Goal: Task Accomplishment & Management: Complete application form

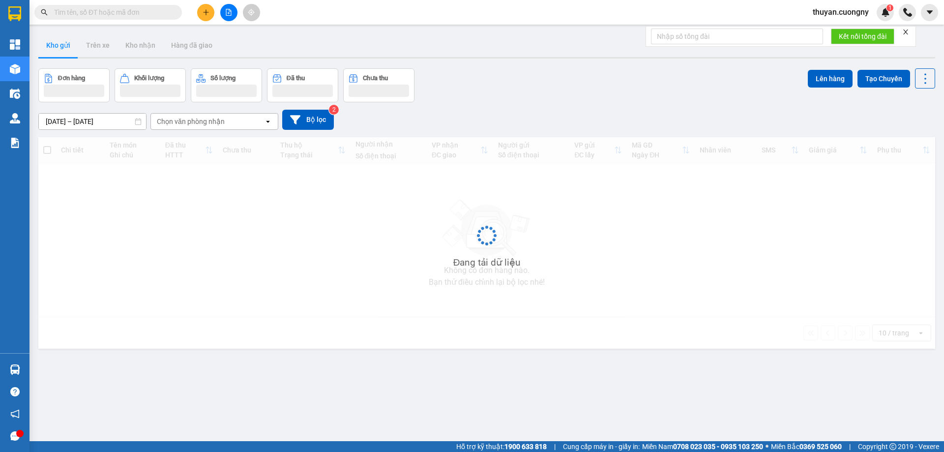
click at [70, 12] on input "text" at bounding box center [112, 12] width 116 height 11
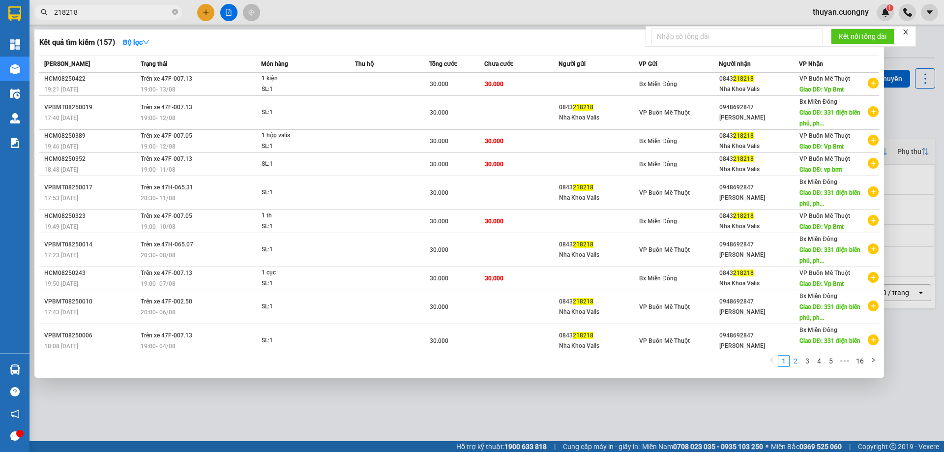
type input "218218"
click at [796, 361] on link "2" at bounding box center [795, 360] width 11 height 11
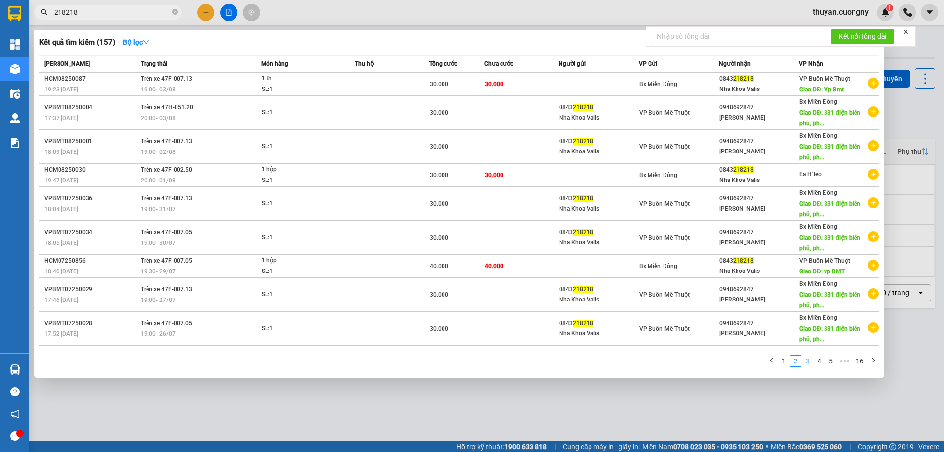
click at [808, 361] on link "3" at bounding box center [807, 360] width 11 height 11
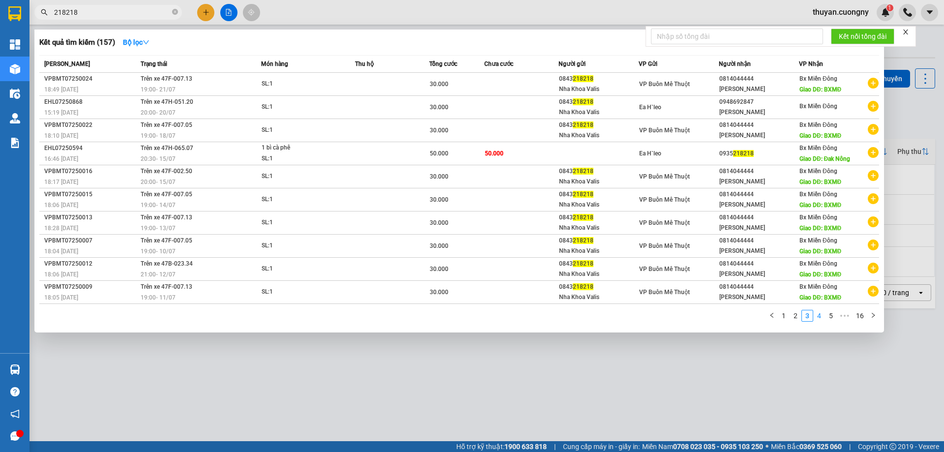
click at [821, 319] on link "4" at bounding box center [818, 315] width 11 height 11
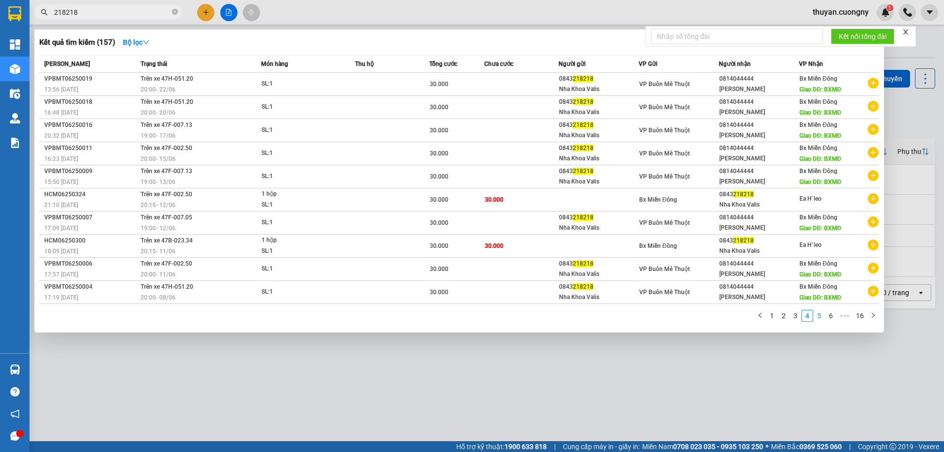
click at [821, 315] on link "5" at bounding box center [818, 315] width 11 height 11
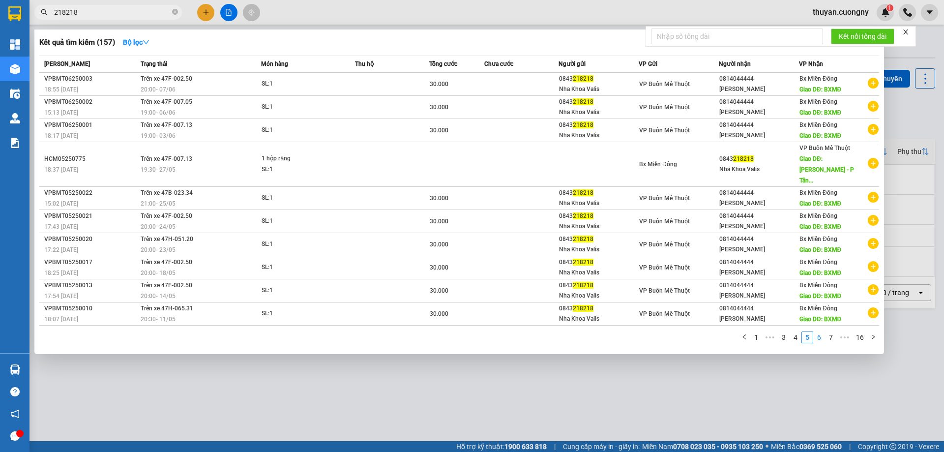
click at [820, 332] on link "6" at bounding box center [818, 337] width 11 height 11
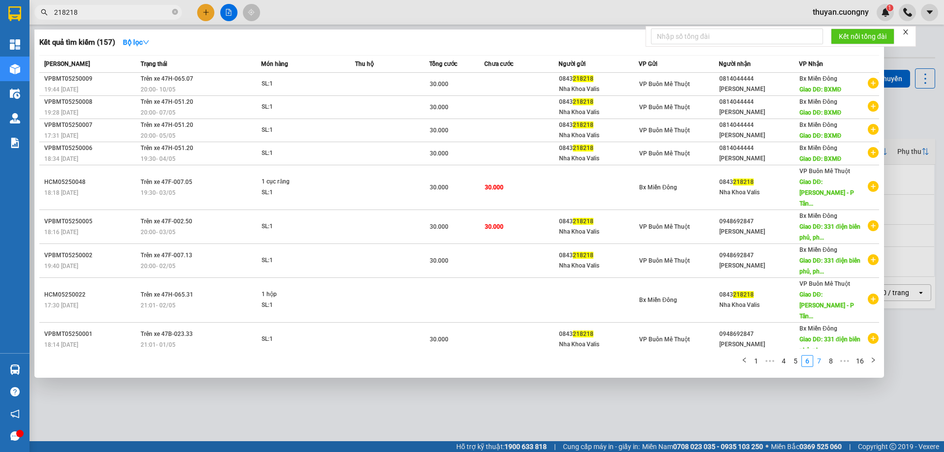
click at [823, 357] on link "7" at bounding box center [818, 360] width 11 height 11
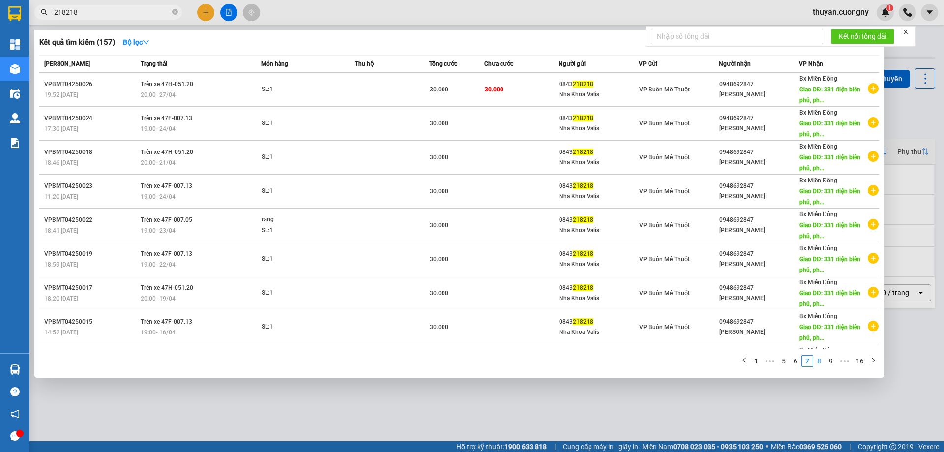
click at [820, 362] on link "8" at bounding box center [818, 360] width 11 height 11
click at [816, 360] on link "9" at bounding box center [815, 360] width 11 height 11
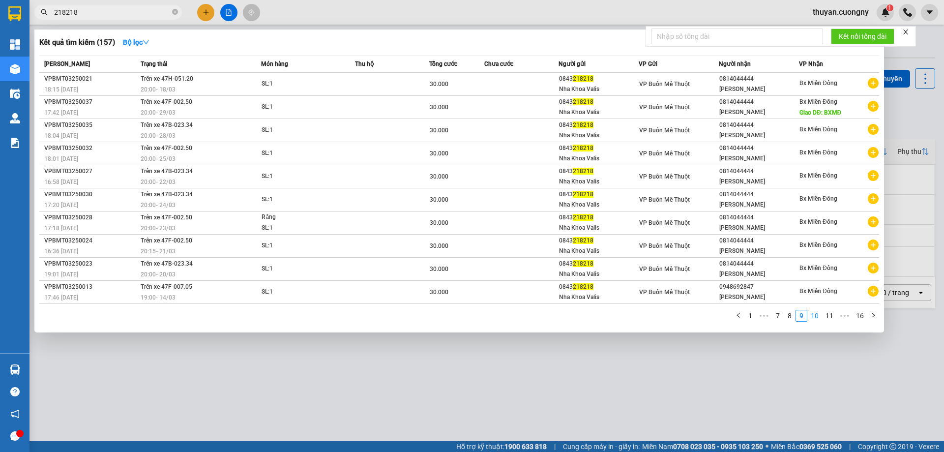
click at [817, 318] on link "10" at bounding box center [814, 315] width 14 height 11
click at [812, 317] on link "11" at bounding box center [814, 315] width 14 height 11
click at [749, 315] on link "1" at bounding box center [744, 315] width 11 height 11
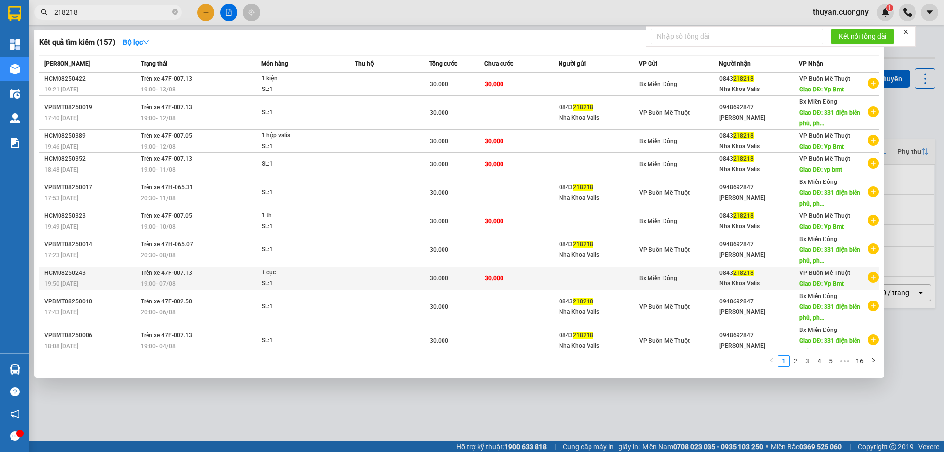
click at [118, 281] on div "19:50 [DATE]" at bounding box center [90, 283] width 93 height 11
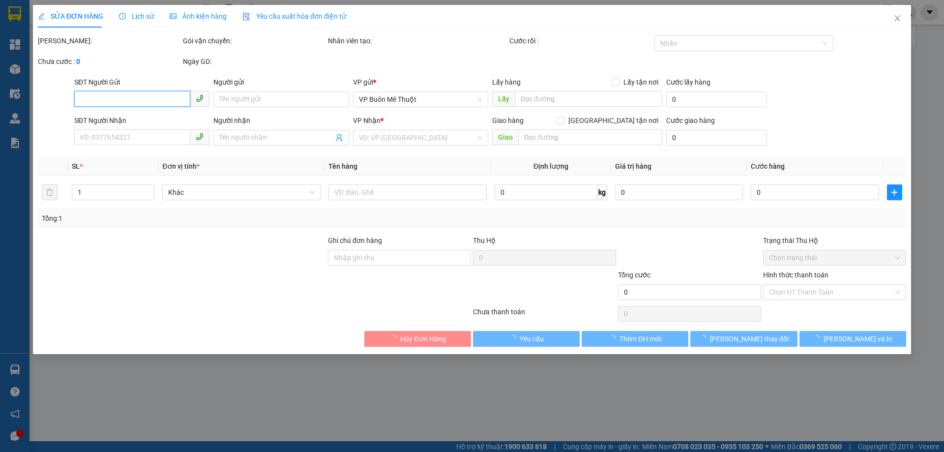
type input "0843218218"
type input "Nha Khoa Valis"
type input "Vp Bmt"
type input "30.000"
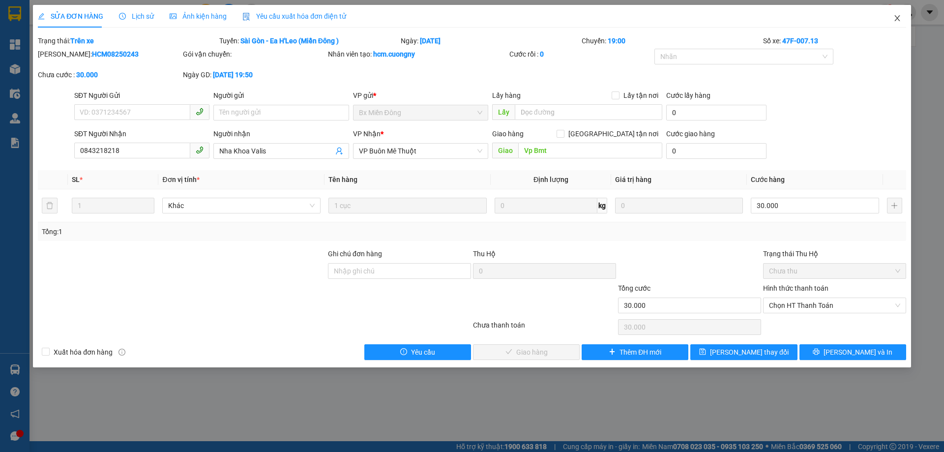
click at [898, 22] on icon "close" at bounding box center [897, 18] width 8 height 8
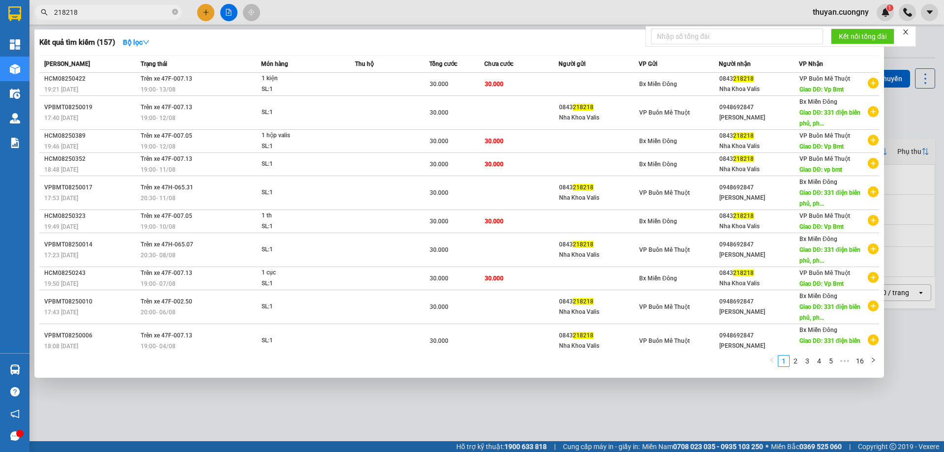
click at [124, 10] on input "218218" at bounding box center [112, 12] width 116 height 11
click at [798, 362] on link "2" at bounding box center [795, 360] width 11 height 11
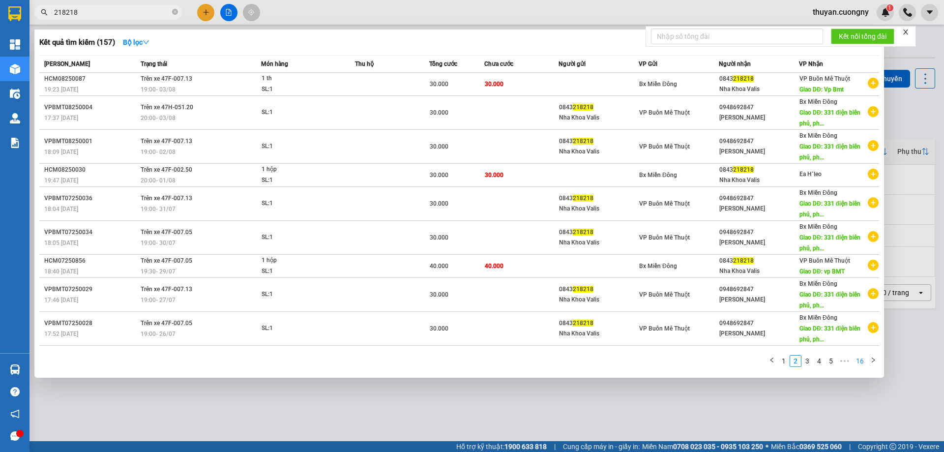
click at [859, 360] on link "16" at bounding box center [860, 360] width 14 height 11
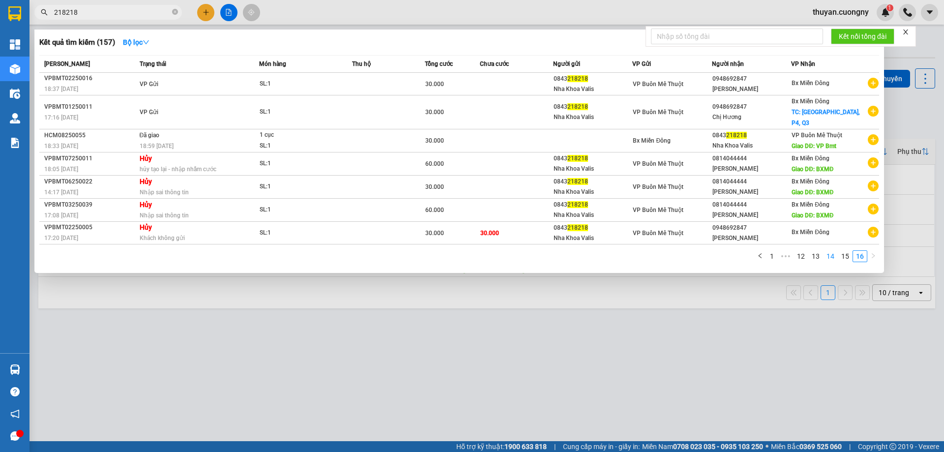
click at [830, 257] on link "14" at bounding box center [830, 256] width 14 height 11
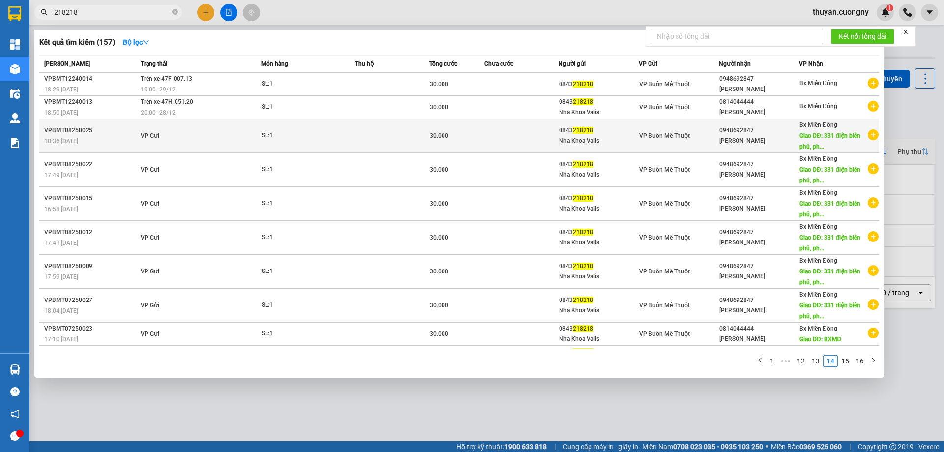
click at [741, 138] on div "[PERSON_NAME]" at bounding box center [758, 141] width 79 height 10
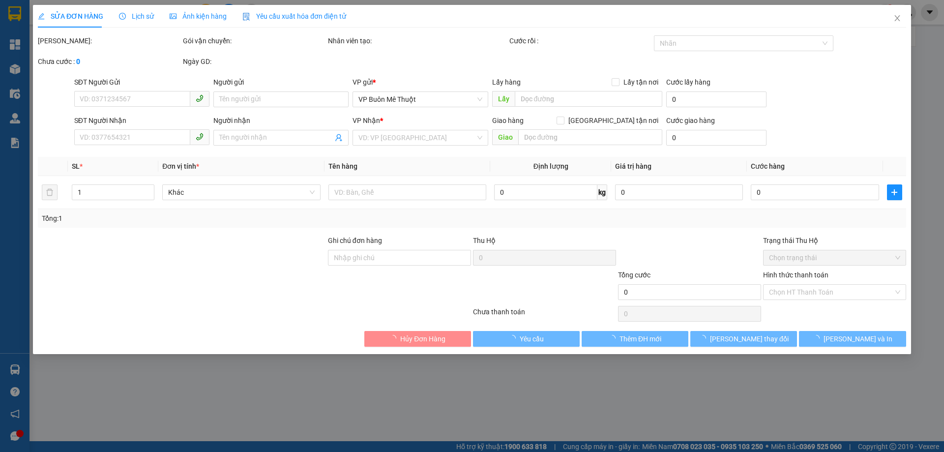
type input "0843218218"
type input "Nha Khoa Valis"
type input "0948692847"
type input "[PERSON_NAME]"
type input "[STREET_ADDRESS]"
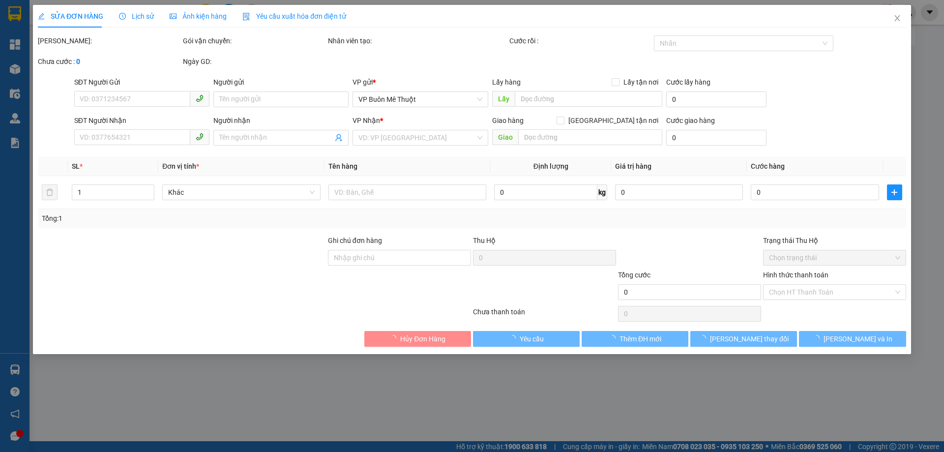
type input "30.000"
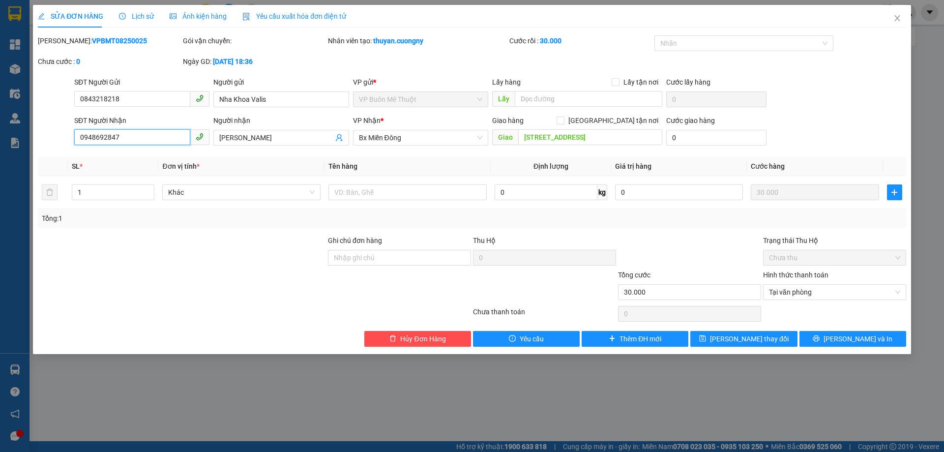
drag, startPoint x: 152, startPoint y: 141, endPoint x: 28, endPoint y: 122, distance: 125.8
click at [28, 122] on div "SỬA ĐƠN HÀNG Lịch sử Ảnh kiện hàng Yêu cầu xuất hóa đơn điện tử Total Paid Fee …" at bounding box center [472, 226] width 944 height 452
click at [894, 16] on icon "close" at bounding box center [897, 18] width 8 height 8
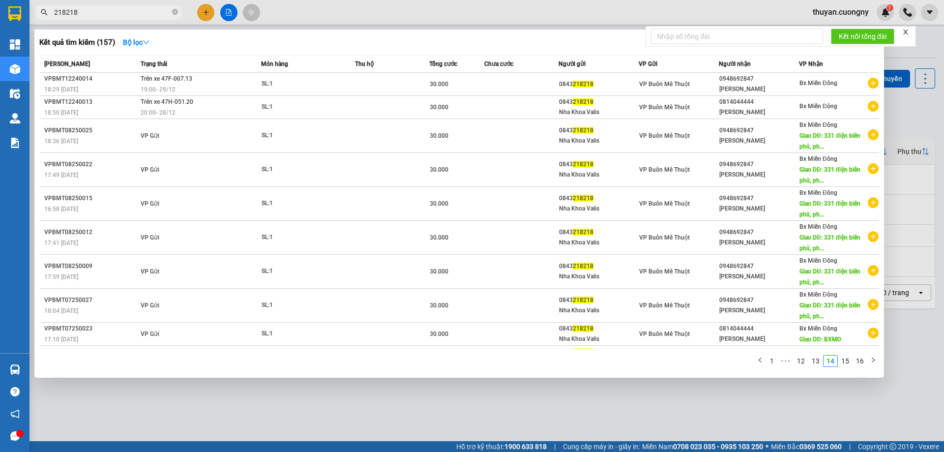
drag, startPoint x: 126, startPoint y: 11, endPoint x: 39, endPoint y: -1, distance: 88.3
click at [39, 0] on html "Kết quả tìm kiếm ( 157 ) Bộ lọc Mã ĐH Trạng thái Món hàng Thu hộ Tổng cước Chưa…" at bounding box center [472, 226] width 944 height 452
paste input "0948692847"
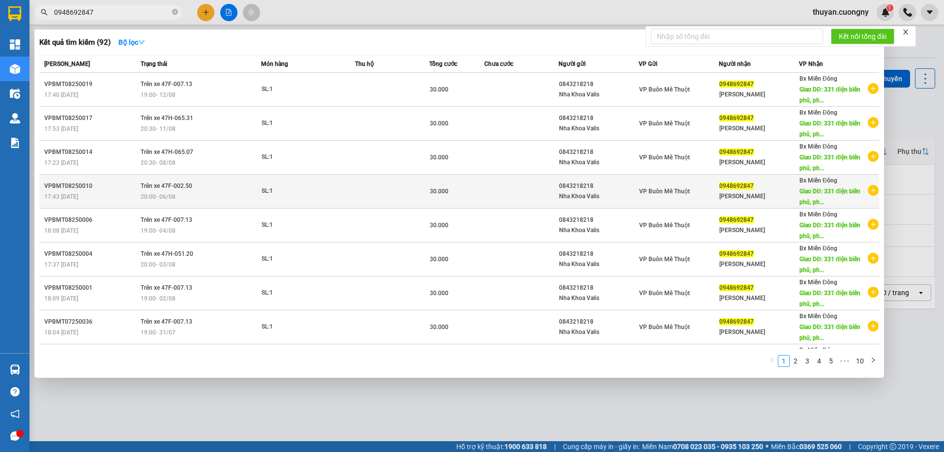
type input "0948692847"
click at [223, 193] on div "20:00 [DATE]" at bounding box center [201, 196] width 120 height 11
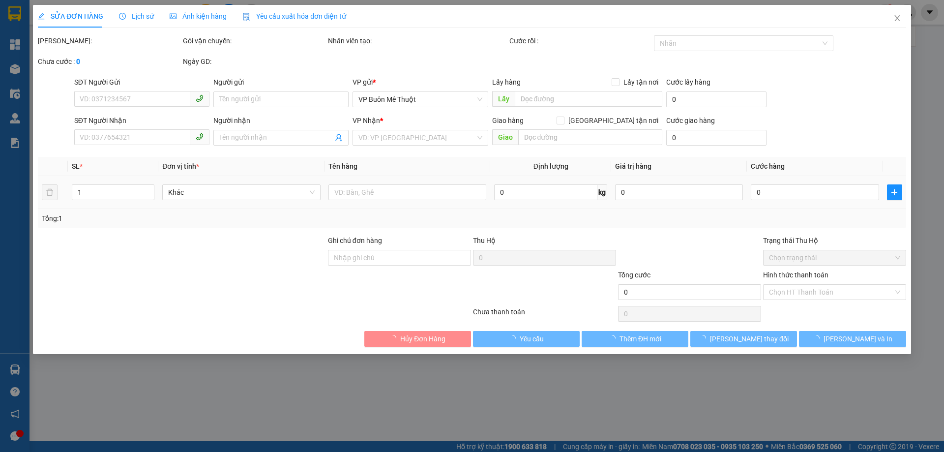
type input "0843218218"
type input "Nha Khoa Valis"
type input "0948692847"
type input "[PERSON_NAME]"
type input "[STREET_ADDRESS]"
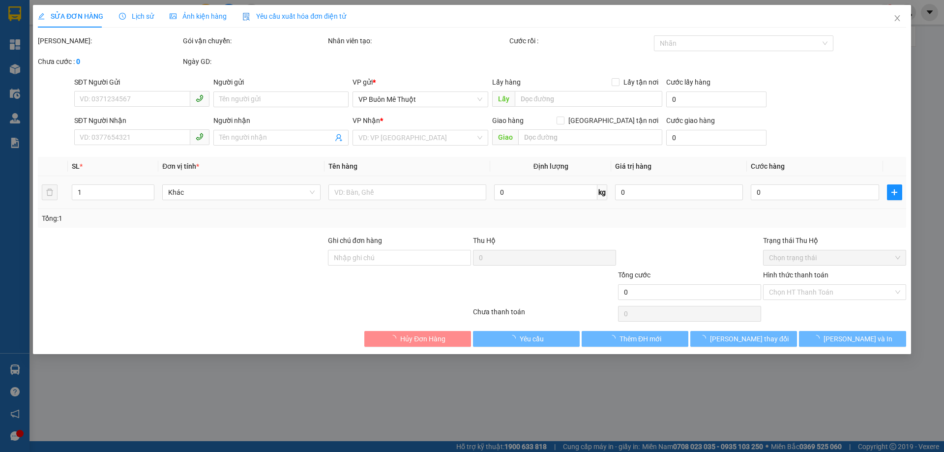
type input "30.000"
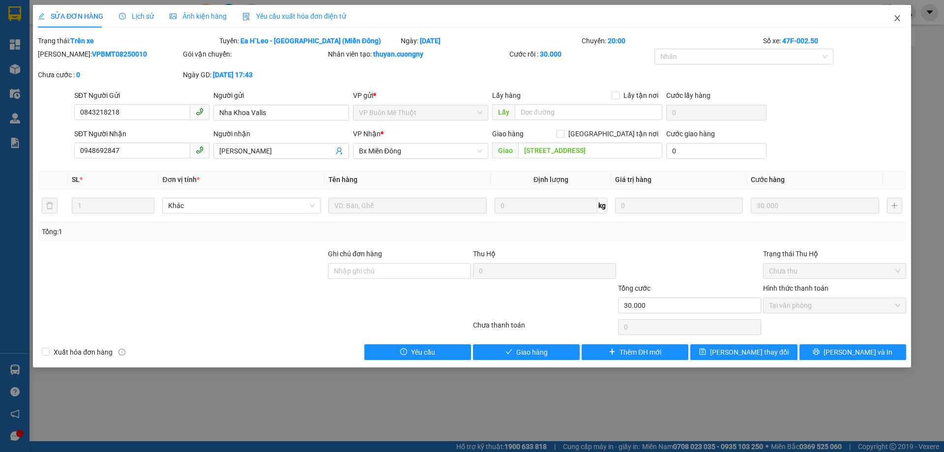
click at [894, 22] on icon "close" at bounding box center [897, 18] width 8 height 8
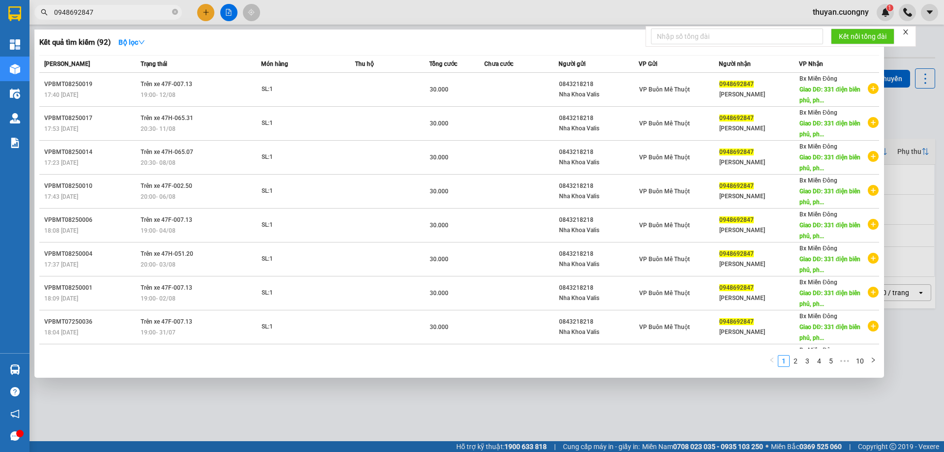
click at [102, 12] on input "0948692847" at bounding box center [112, 12] width 116 height 11
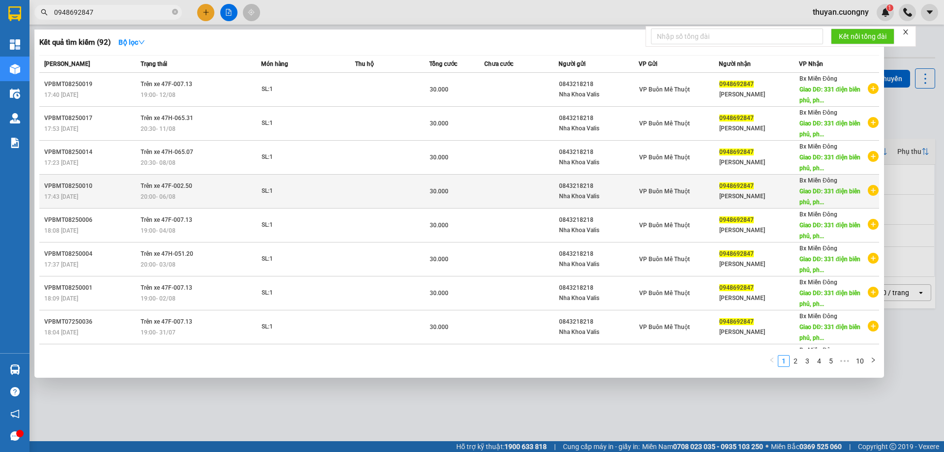
click at [116, 191] on div "17:43 [DATE]" at bounding box center [90, 196] width 93 height 11
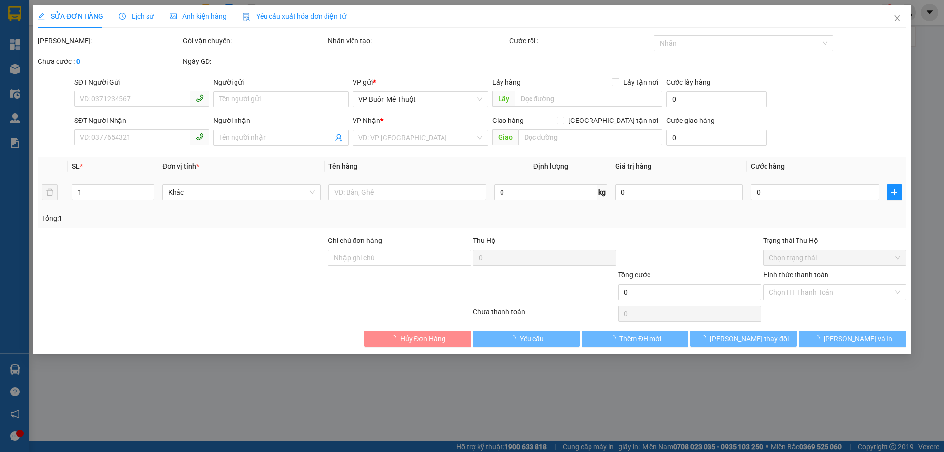
type input "0843218218"
type input "Nha Khoa Valis"
type input "0948692847"
type input "[PERSON_NAME]"
type input "[STREET_ADDRESS]"
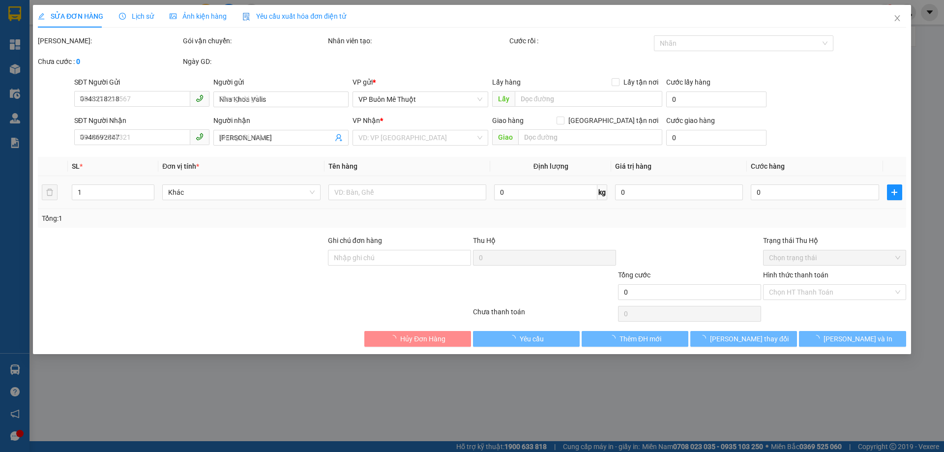
type input "30.000"
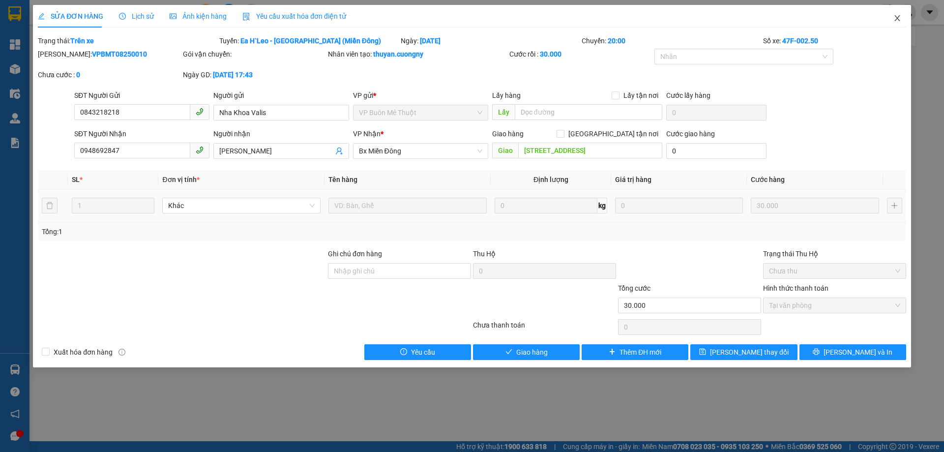
click at [901, 18] on span "Close" at bounding box center [897, 19] width 28 height 28
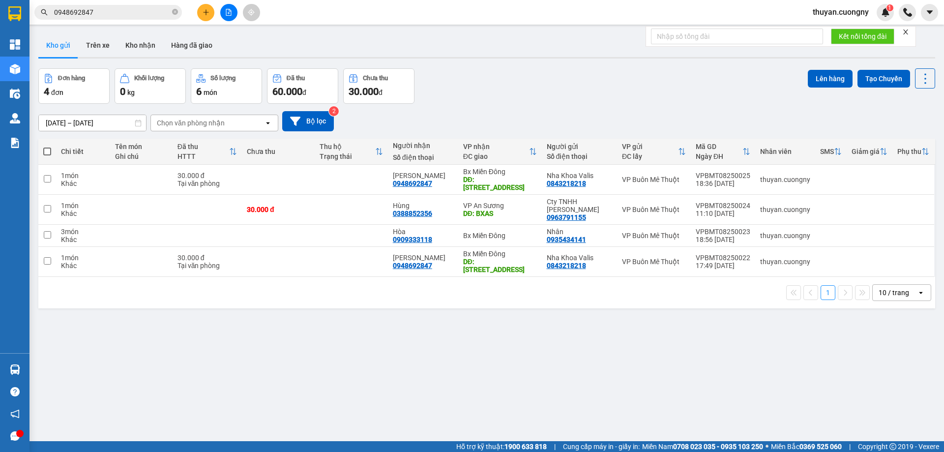
click at [113, 15] on input "0948692847" at bounding box center [112, 12] width 116 height 11
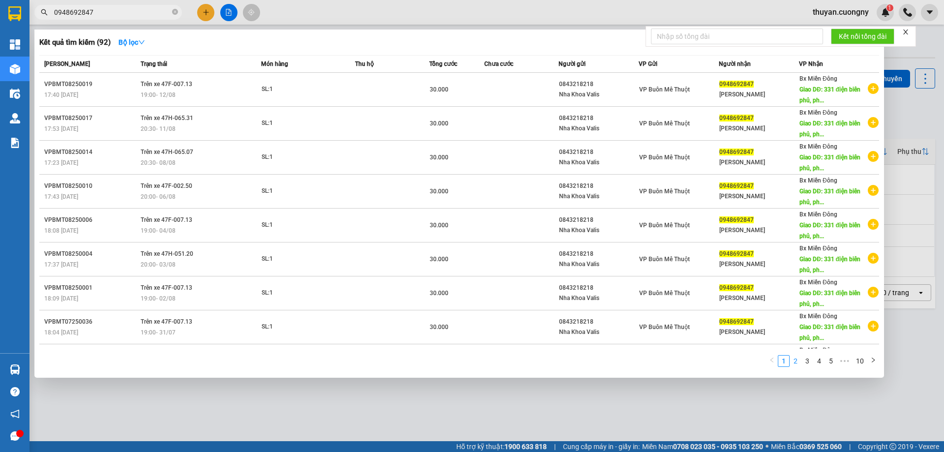
click at [797, 363] on link "2" at bounding box center [795, 360] width 11 height 11
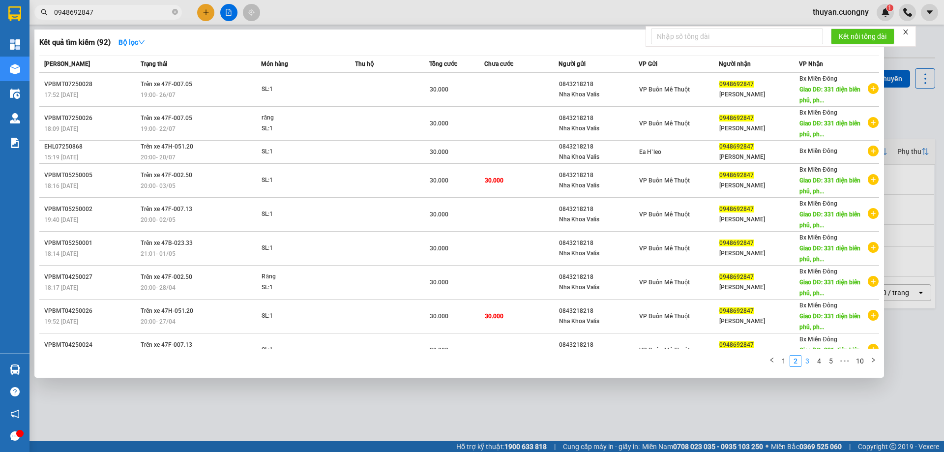
click at [807, 358] on link "3" at bounding box center [807, 360] width 11 height 11
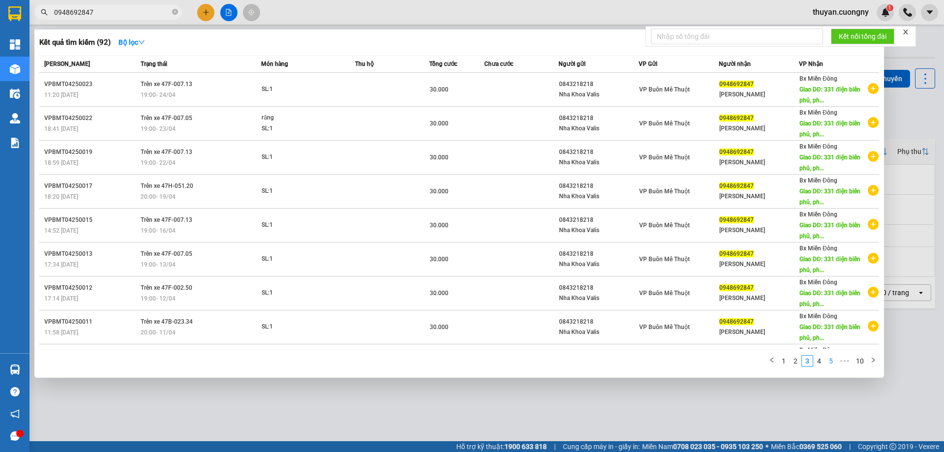
click at [818, 362] on link "4" at bounding box center [818, 360] width 11 height 11
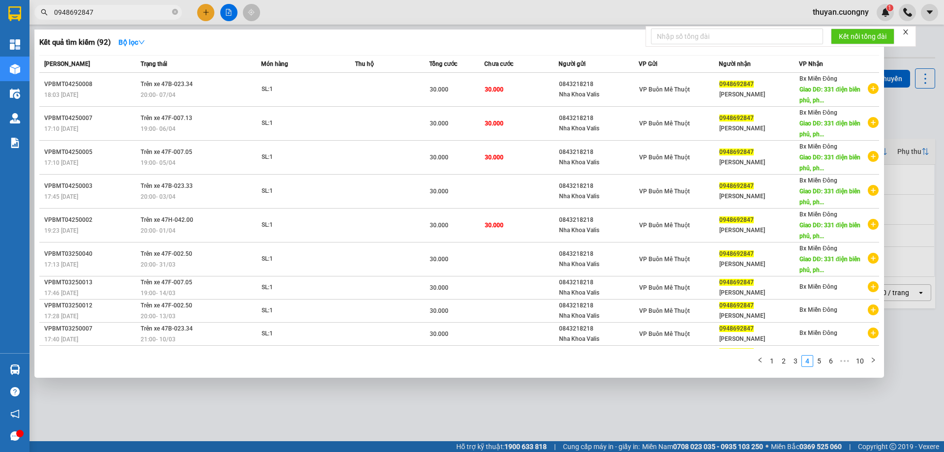
click at [907, 31] on icon "close" at bounding box center [905, 31] width 5 height 5
click at [767, 363] on link "1" at bounding box center [771, 360] width 11 height 11
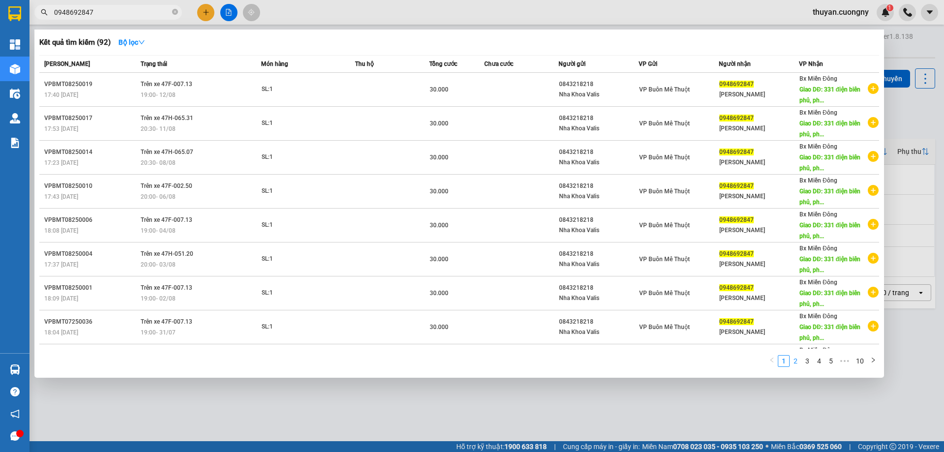
click at [798, 358] on link "2" at bounding box center [795, 360] width 11 height 11
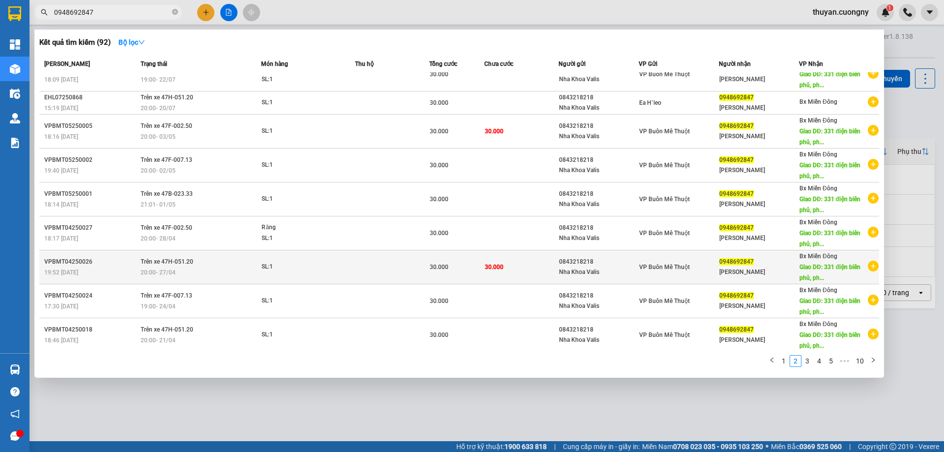
scroll to position [53, 0]
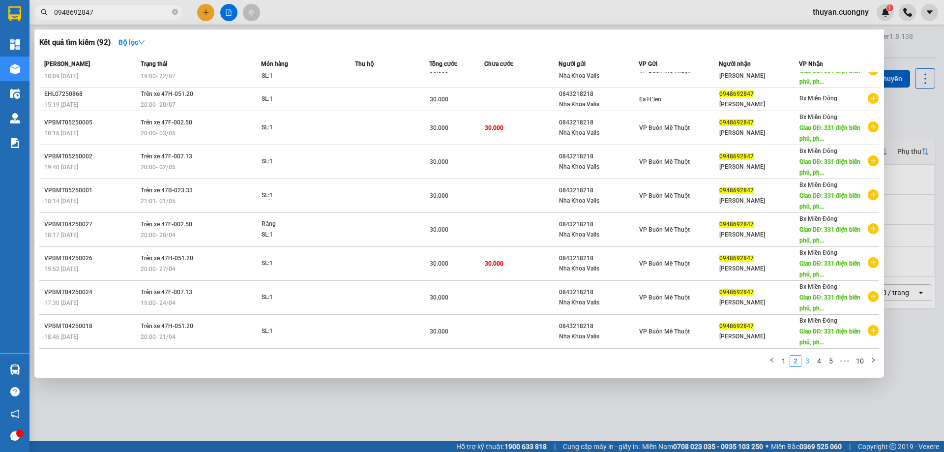
click at [809, 362] on link "3" at bounding box center [807, 360] width 11 height 11
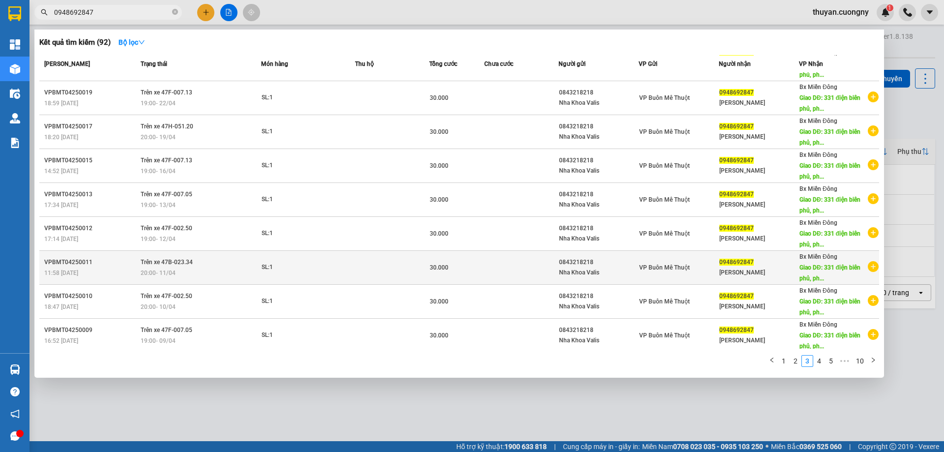
scroll to position [63, 0]
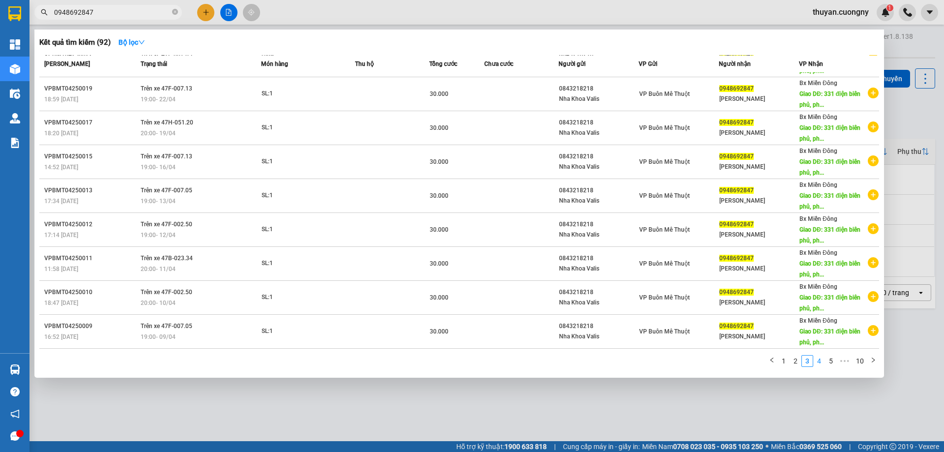
click at [822, 361] on link "4" at bounding box center [818, 360] width 11 height 11
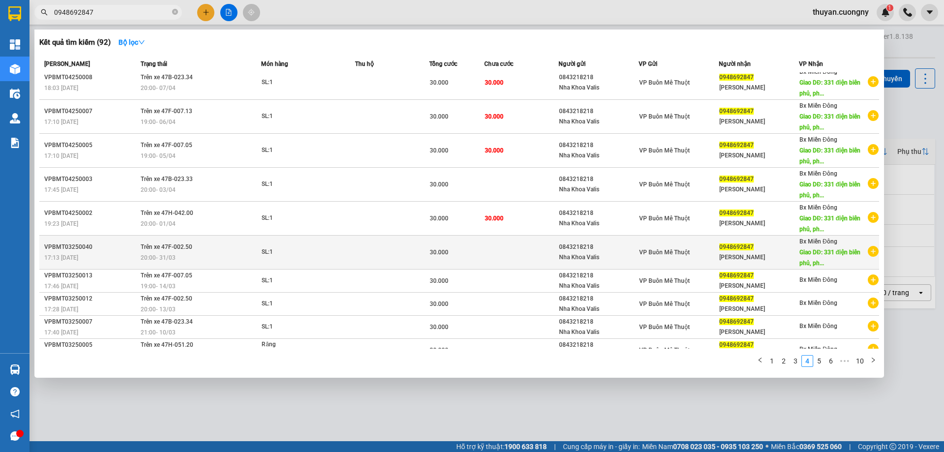
scroll to position [0, 0]
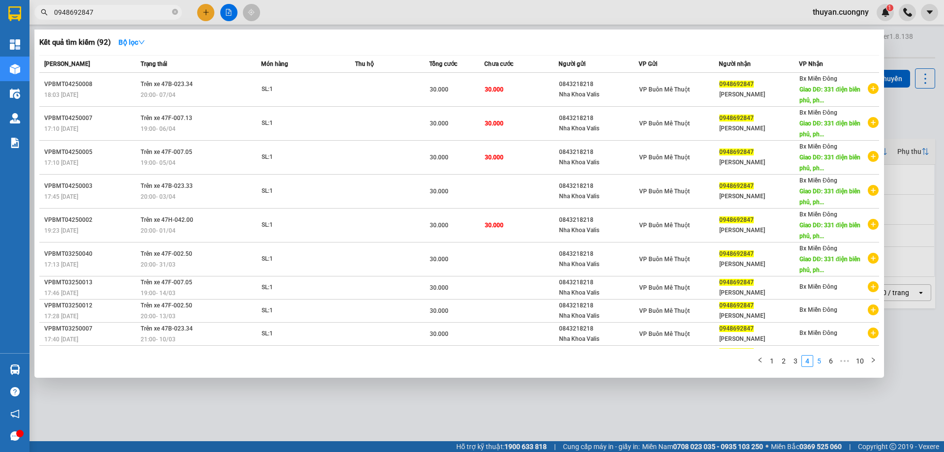
click at [821, 360] on link "5" at bounding box center [818, 360] width 11 height 11
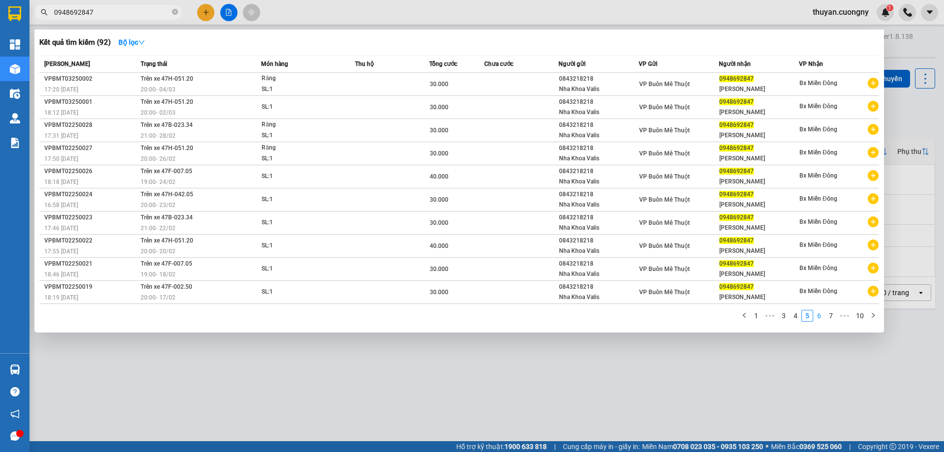
click at [816, 317] on link "6" at bounding box center [818, 315] width 11 height 11
click at [821, 315] on link "7" at bounding box center [818, 315] width 11 height 11
click at [835, 314] on link "8" at bounding box center [834, 315] width 11 height 11
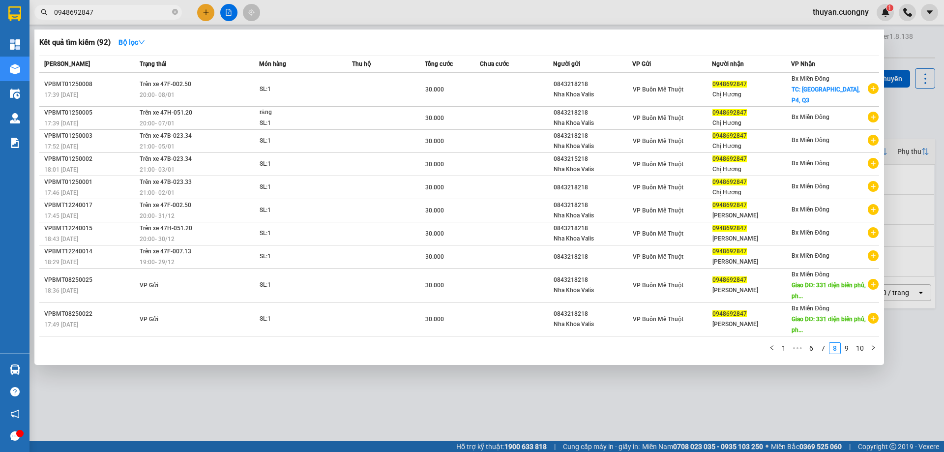
click at [846, 351] on link "9" at bounding box center [846, 348] width 11 height 11
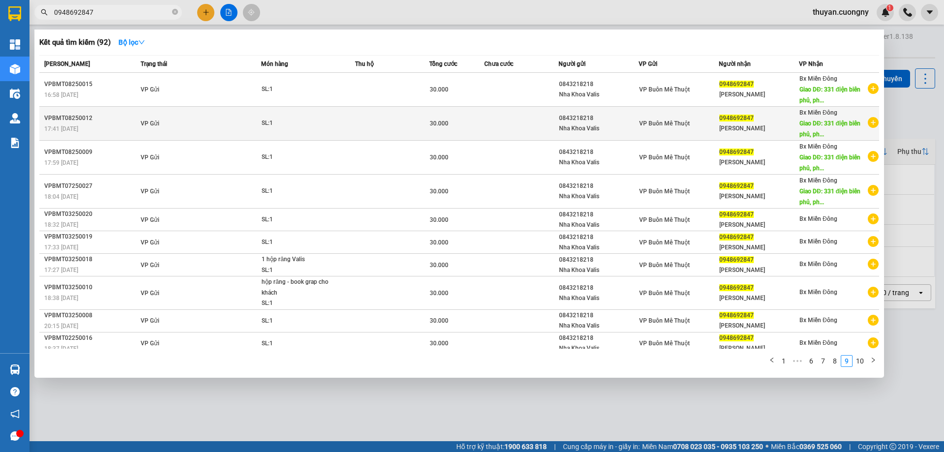
click at [113, 124] on div "17:41 [DATE]" at bounding box center [90, 128] width 93 height 11
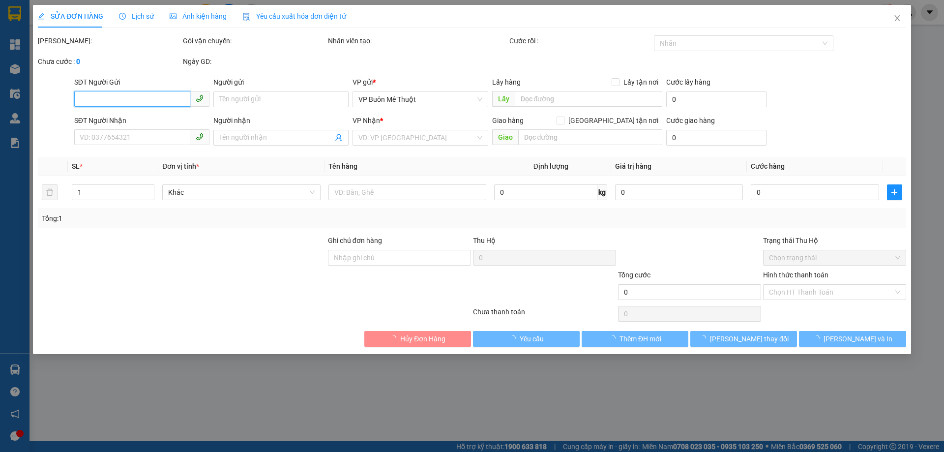
type input "0843218218"
type input "Nha Khoa Valis"
type input "0948692847"
type input "[PERSON_NAME]"
type input "[STREET_ADDRESS]"
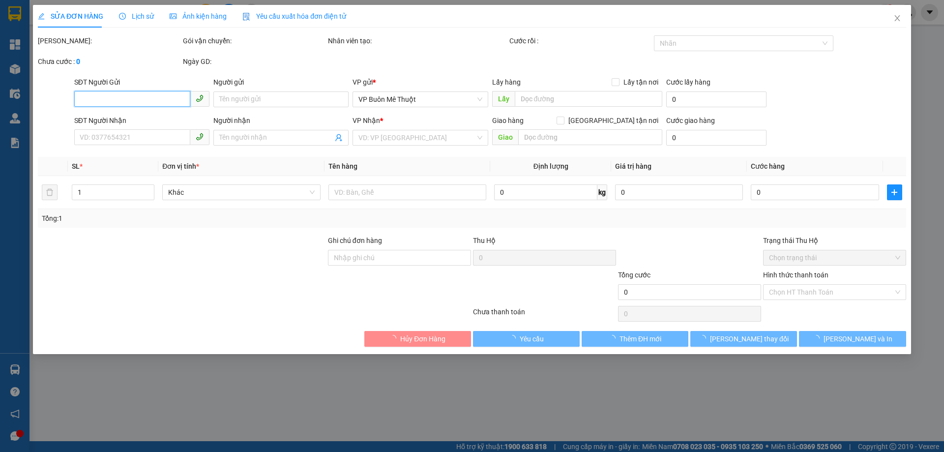
type input "30.000"
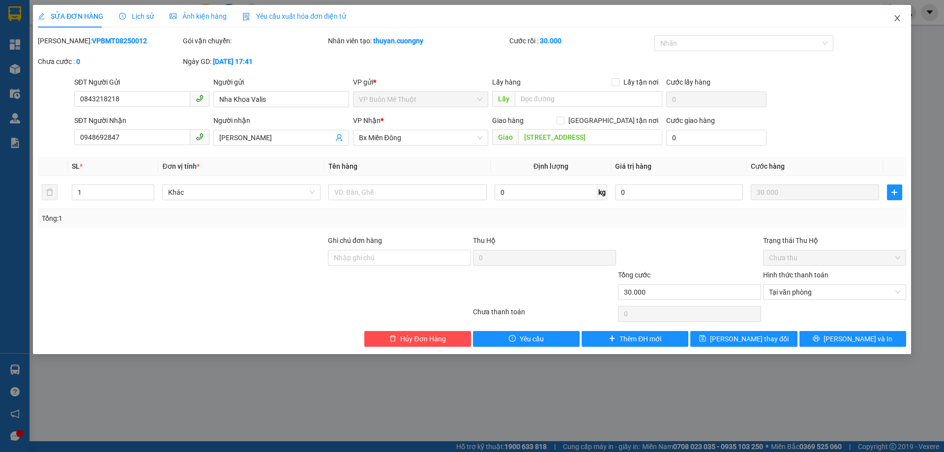
click at [896, 16] on icon "close" at bounding box center [897, 18] width 8 height 8
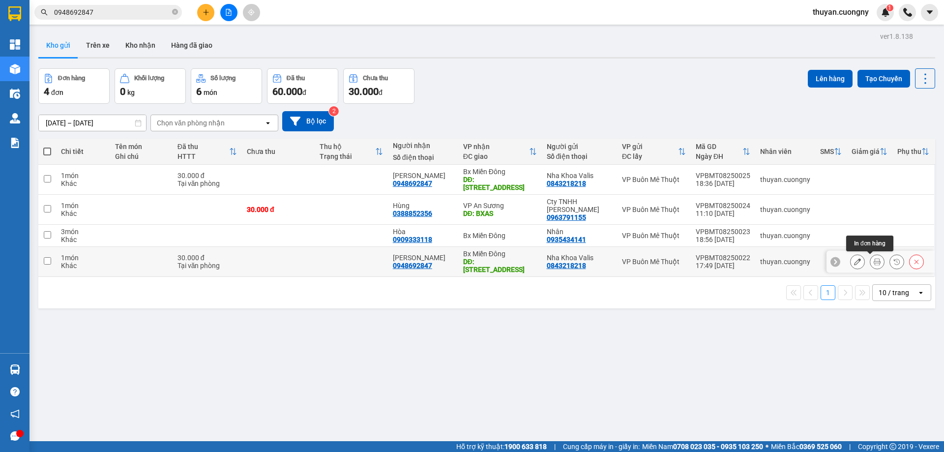
click at [873, 258] on button at bounding box center [877, 261] width 14 height 17
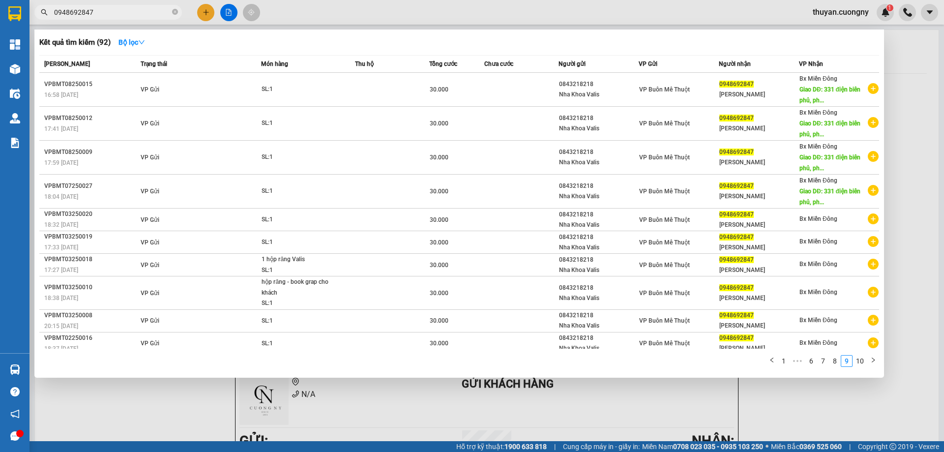
click at [120, 13] on input "0948692847" at bounding box center [112, 12] width 116 height 11
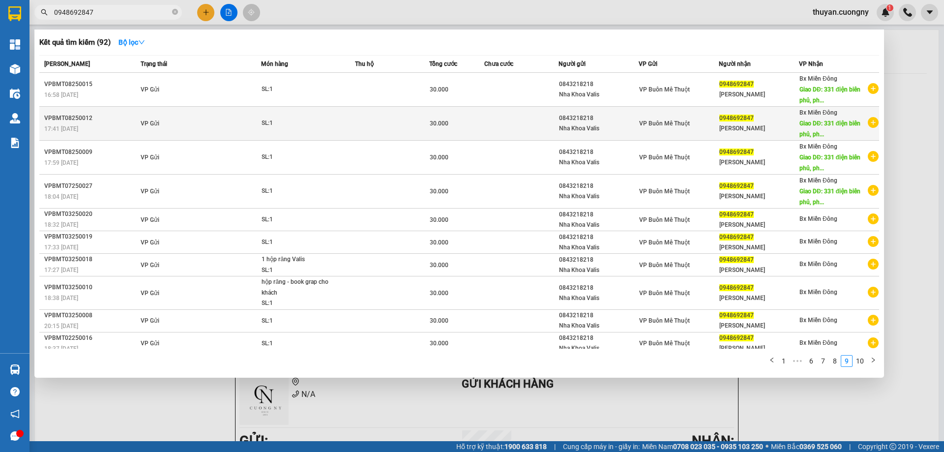
click at [114, 116] on div "VPBMT08250012" at bounding box center [90, 118] width 93 height 10
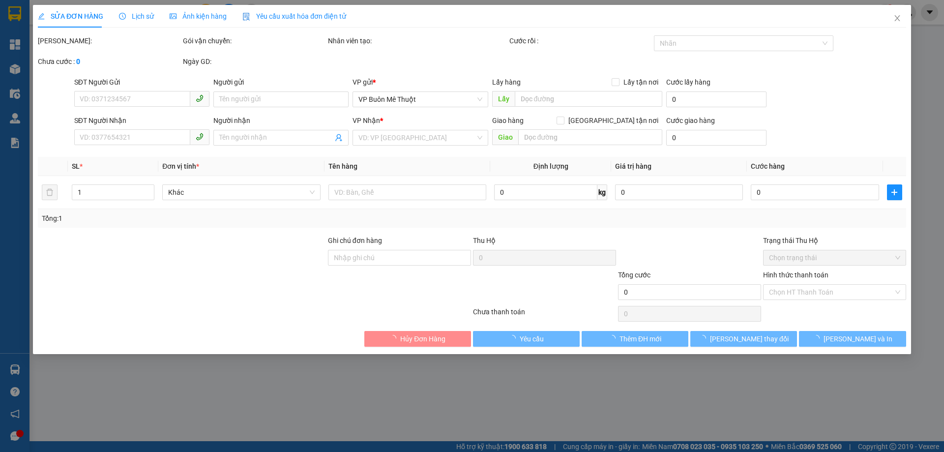
type input "0843218218"
type input "Nha Khoa Valis"
type input "0948692847"
type input "[PERSON_NAME]"
type input "[STREET_ADDRESS]"
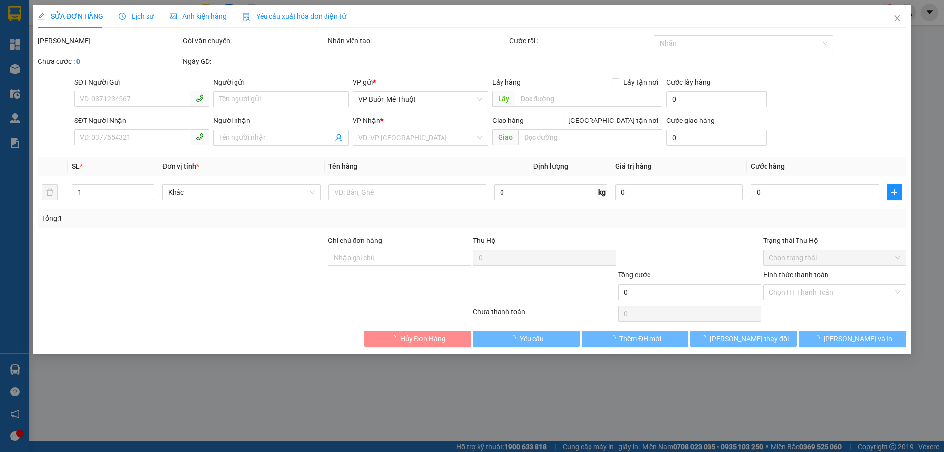
type input "30.000"
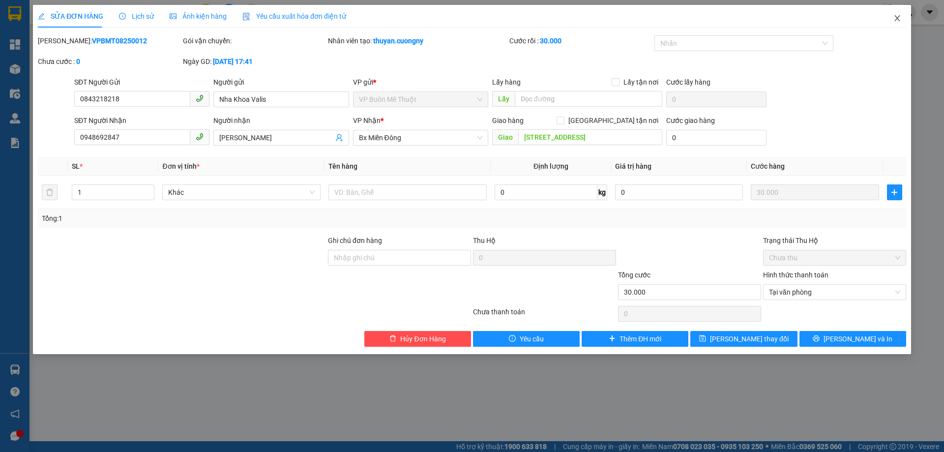
click at [894, 16] on icon "close" at bounding box center [897, 18] width 8 height 8
